Goal: Task Accomplishment & Management: Manage account settings

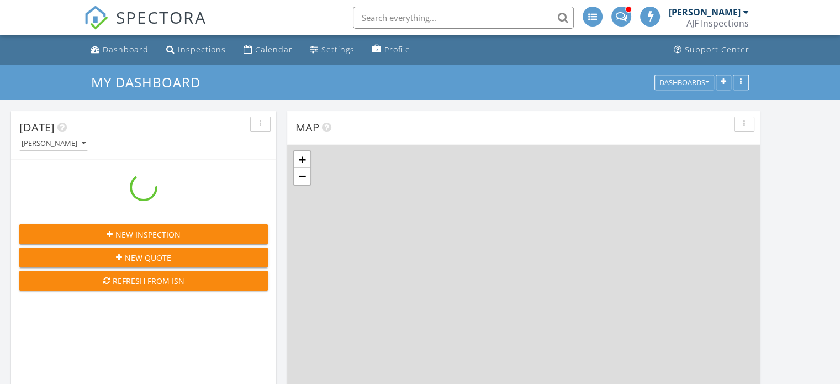
scroll to position [1243, 857]
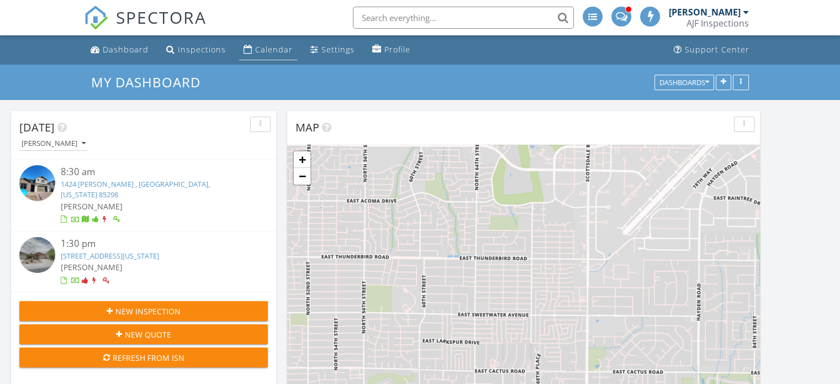
click at [261, 52] on div "Calendar" at bounding box center [274, 49] width 38 height 10
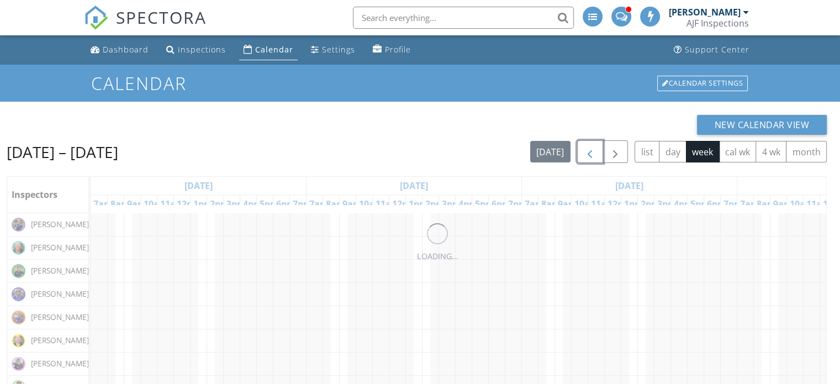
click at [588, 150] on span "button" at bounding box center [589, 151] width 13 height 13
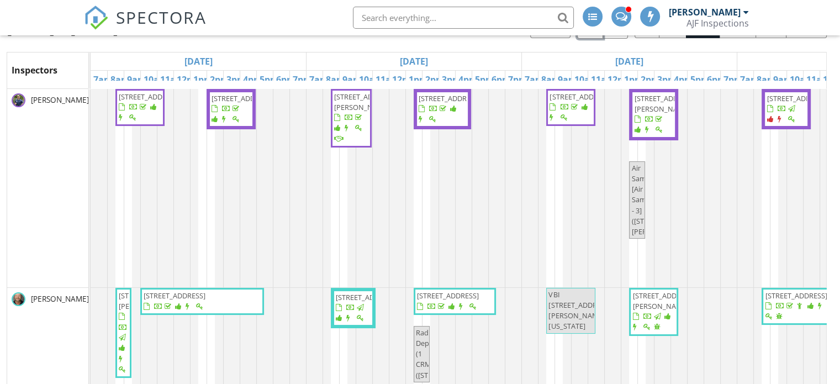
scroll to position [147, 0]
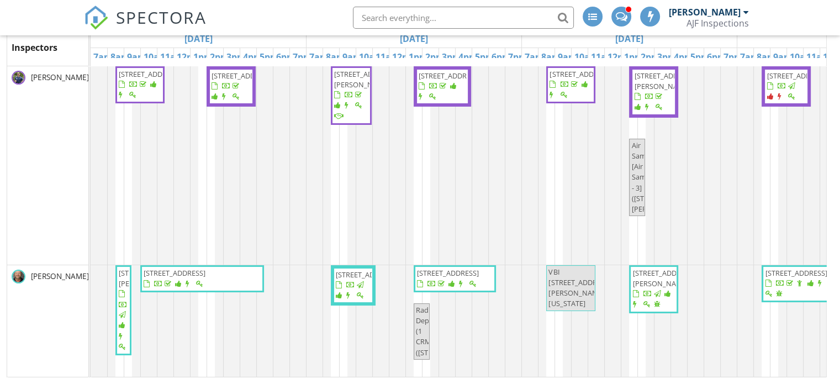
drag, startPoint x: 844, startPoint y: 51, endPoint x: 822, endPoint y: 166, distance: 116.9
click at [839, 299] on html "SPECTORA Tyler Wolfe AJF Inspections Role: Inspector Change Role Dashboard New …" at bounding box center [420, 118] width 840 height 531
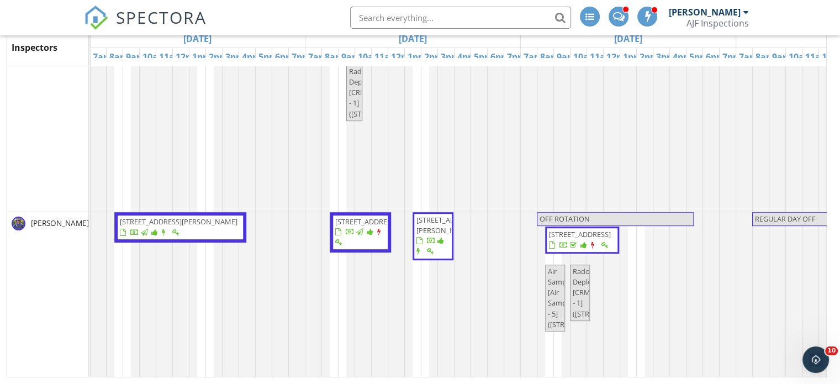
scroll to position [0, 780]
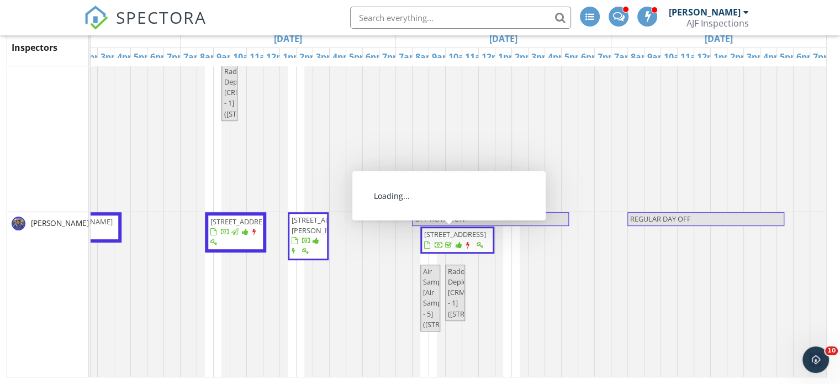
click at [442, 249] on div at bounding box center [454, 245] width 61 height 10
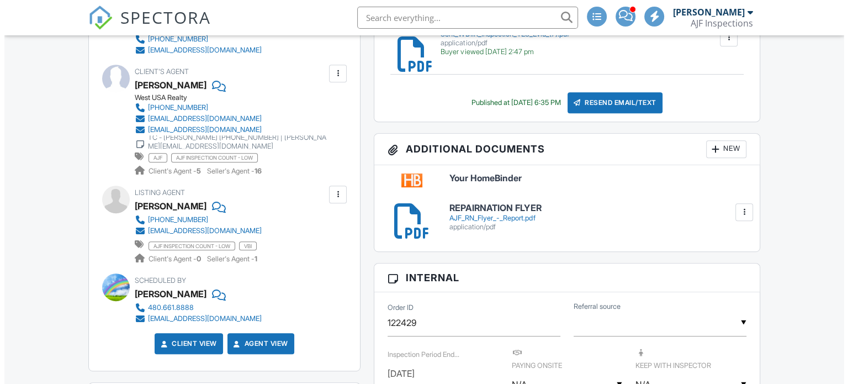
scroll to position [497, 0]
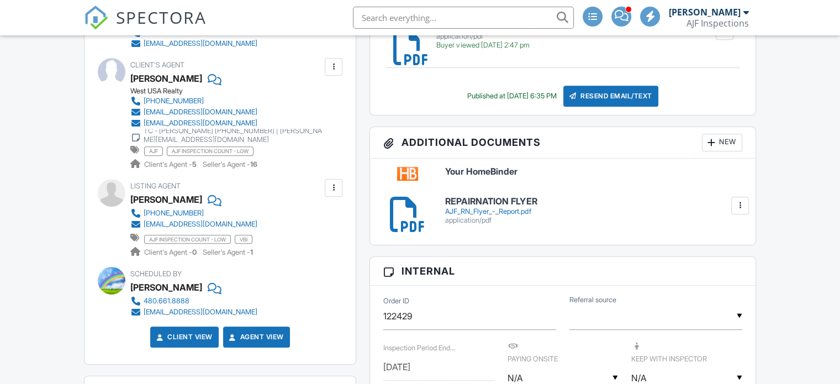
click at [711, 141] on div at bounding box center [711, 142] width 11 height 11
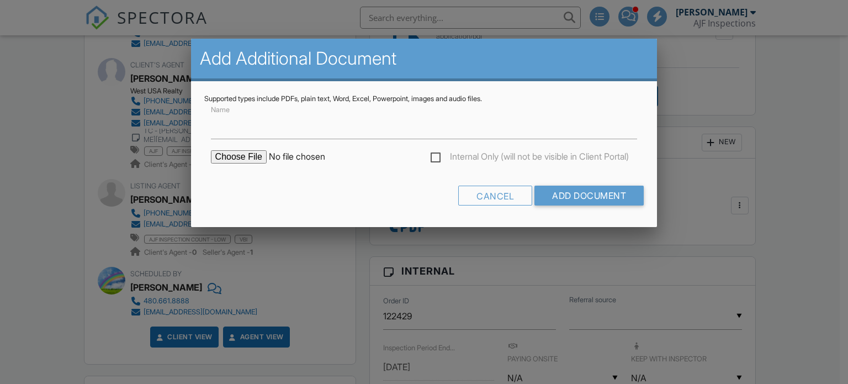
click at [435, 155] on label "Internal Only (will not be visible in Client Portal)" at bounding box center [530, 158] width 198 height 14
click at [435, 155] on input "Internal Only (will not be visible in Client Portal)" at bounding box center [434, 158] width 7 height 7
checkbox input "true"
click at [228, 128] on label "Name" at bounding box center [223, 125] width 24 height 12
click at [0, 0] on input "Name" at bounding box center [0, 0] width 0 height 0
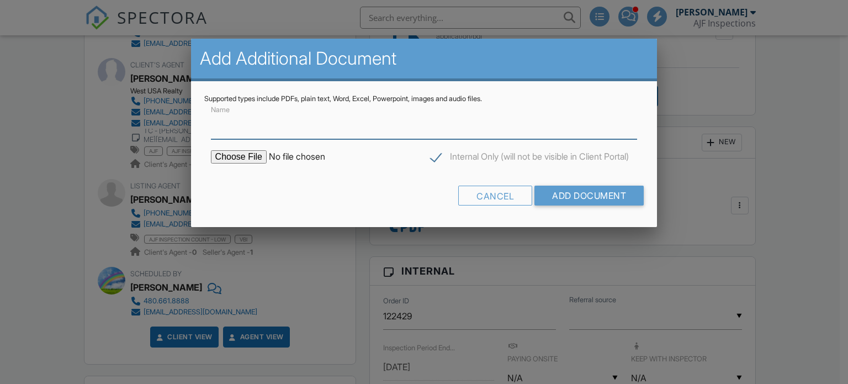
click at [217, 132] on input "Name" at bounding box center [424, 125] width 427 height 27
type input "FedEx Receipt"
click at [247, 158] on input "file" at bounding box center [305, 156] width 188 height 13
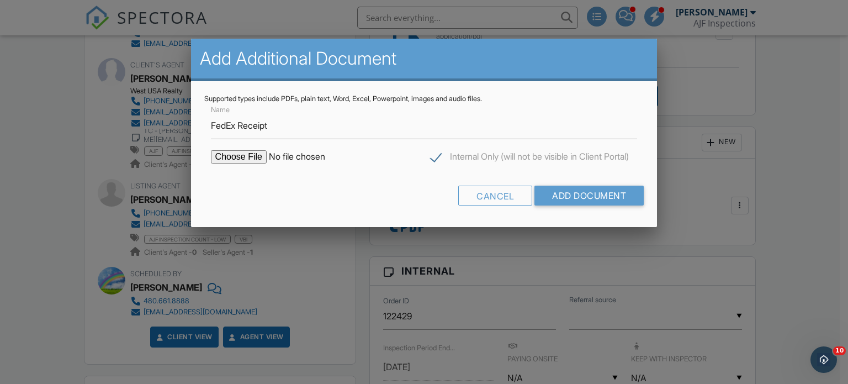
scroll to position [0, 0]
type input "C:\fakepath\Screenshot_20250929_081319_Messages[1].jpg"
click at [572, 189] on input "Add Document" at bounding box center [589, 196] width 109 height 20
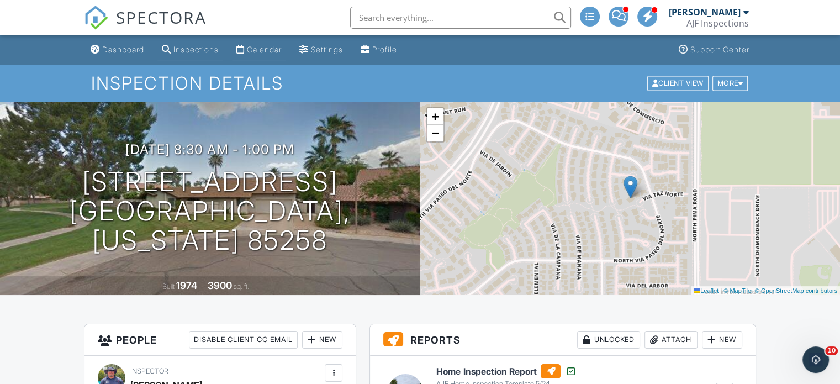
click at [270, 50] on div "Calendar" at bounding box center [264, 49] width 35 height 9
